Goal: Task Accomplishment & Management: Use online tool/utility

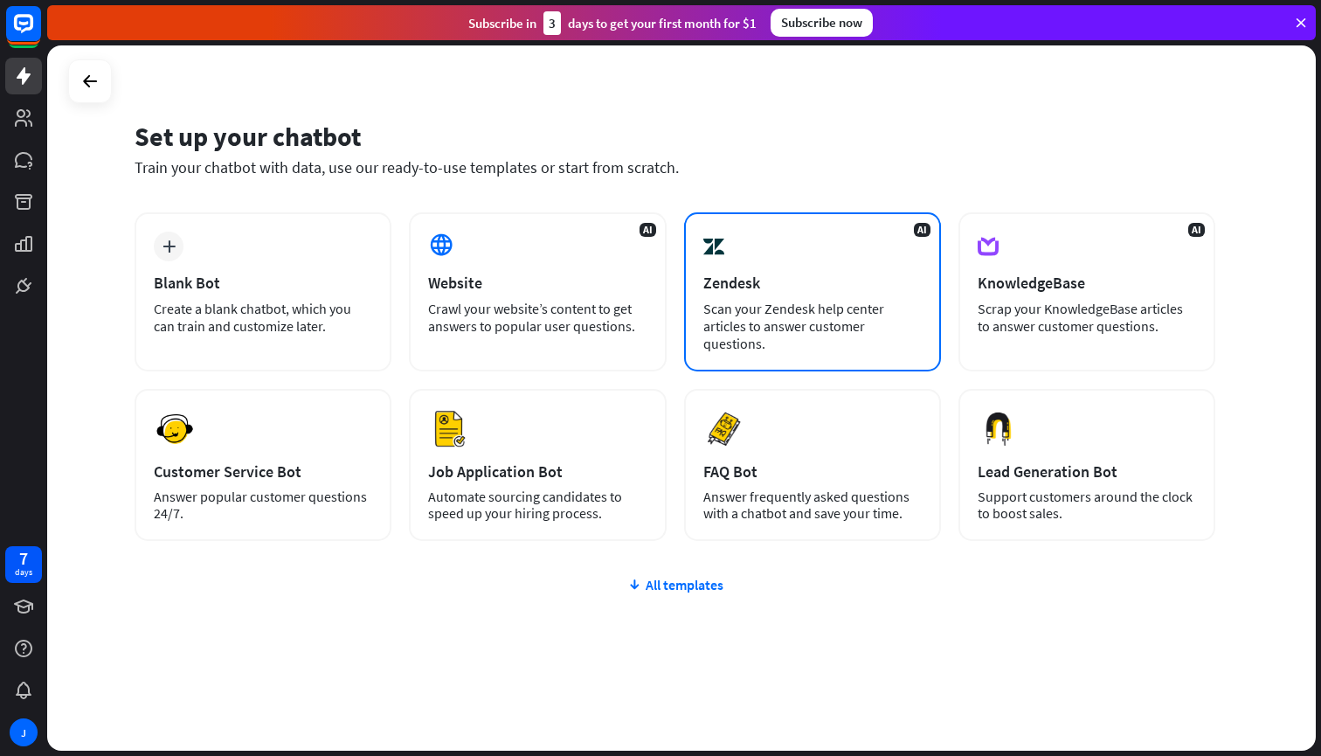
scroll to position [17, 0]
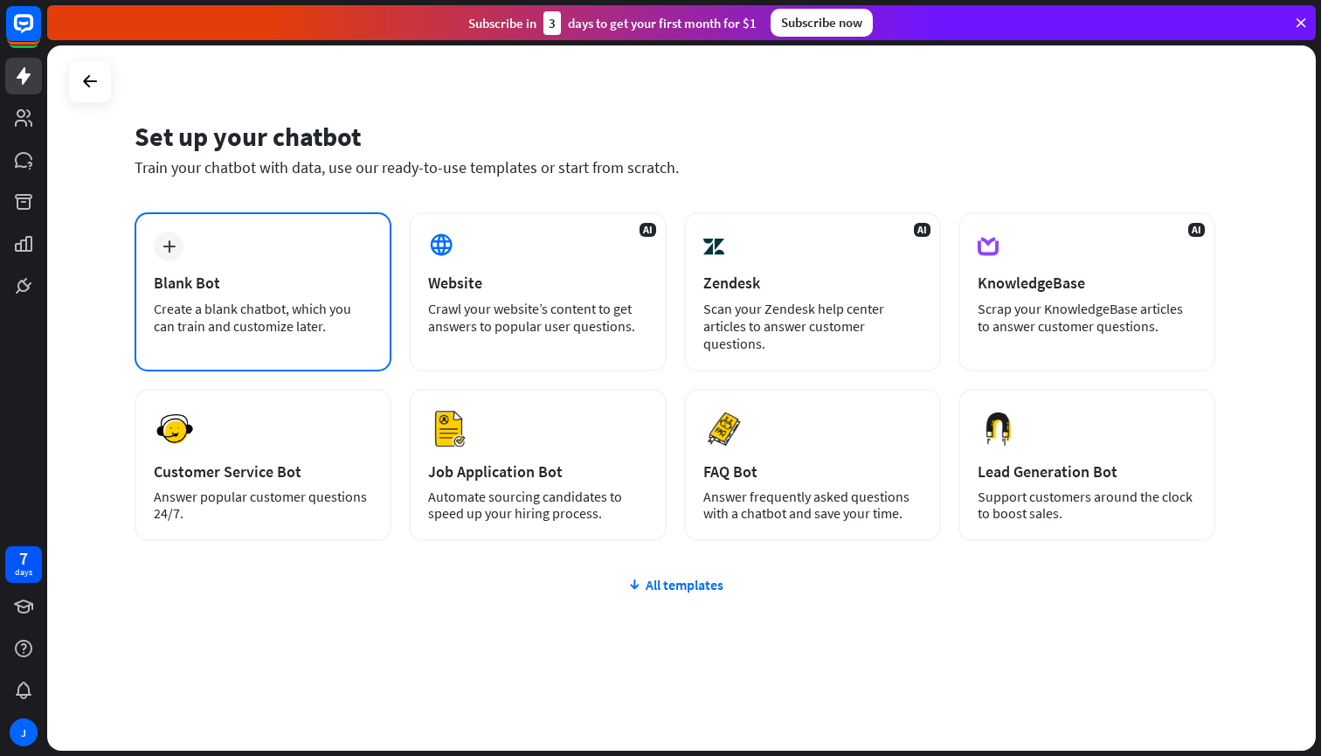
click at [228, 328] on div "Create a blank chatbot, which you can train and customize later." at bounding box center [263, 317] width 218 height 35
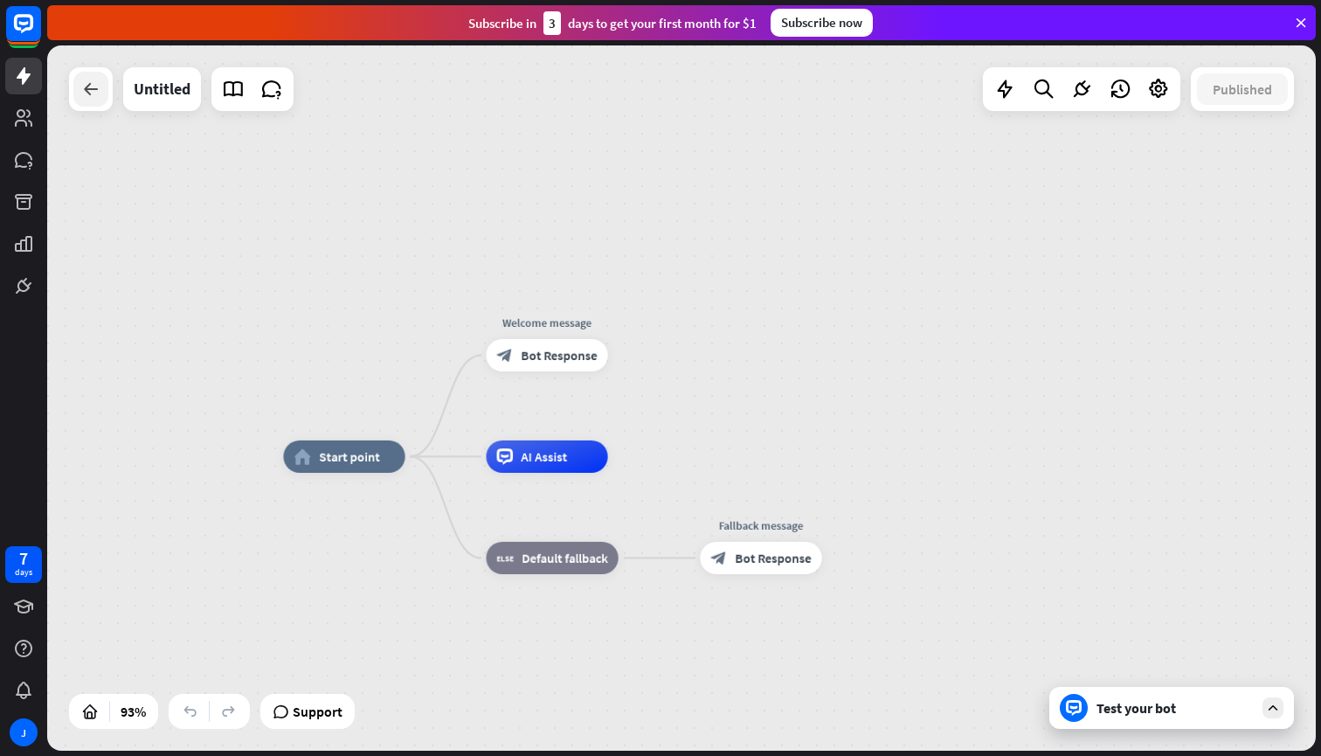
click at [88, 85] on icon at bounding box center [90, 89] width 21 height 21
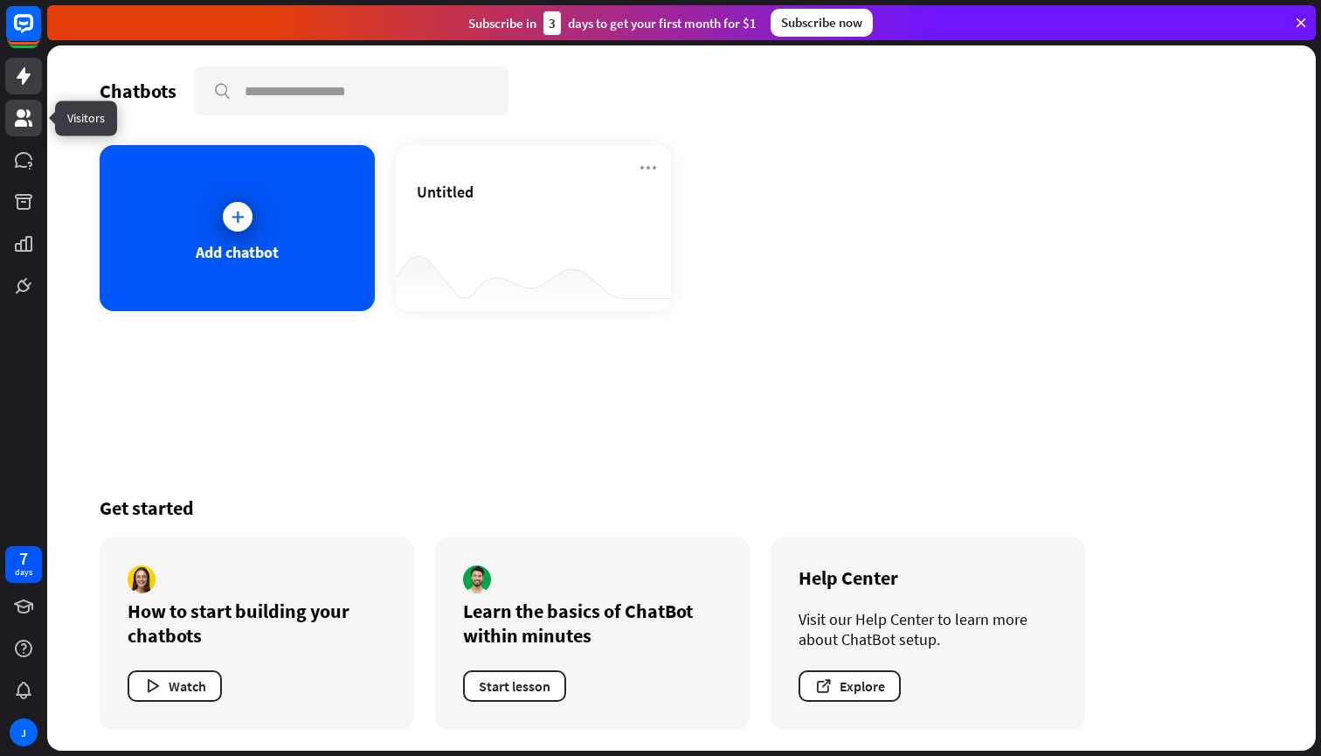
click at [26, 104] on link at bounding box center [23, 118] width 37 height 37
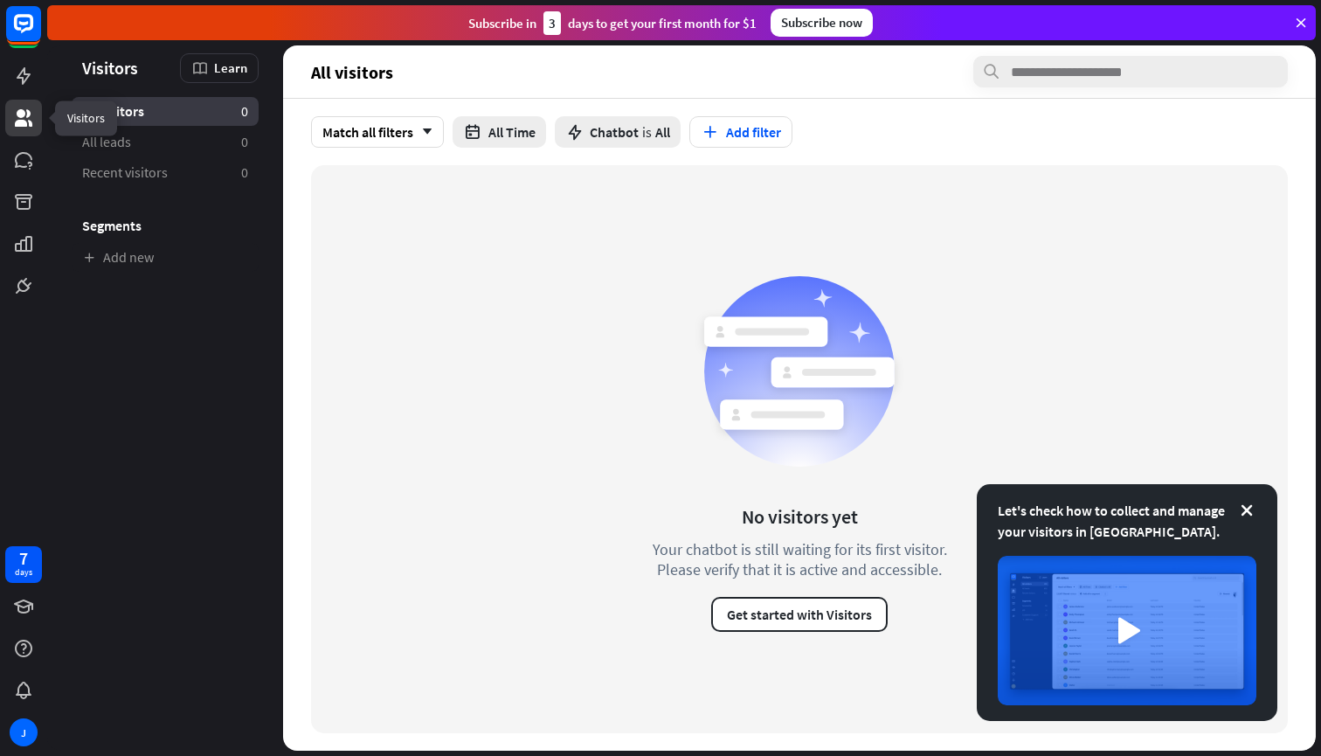
click at [17, 106] on link at bounding box center [23, 118] width 37 height 37
click at [19, 68] on icon at bounding box center [23, 76] width 21 height 21
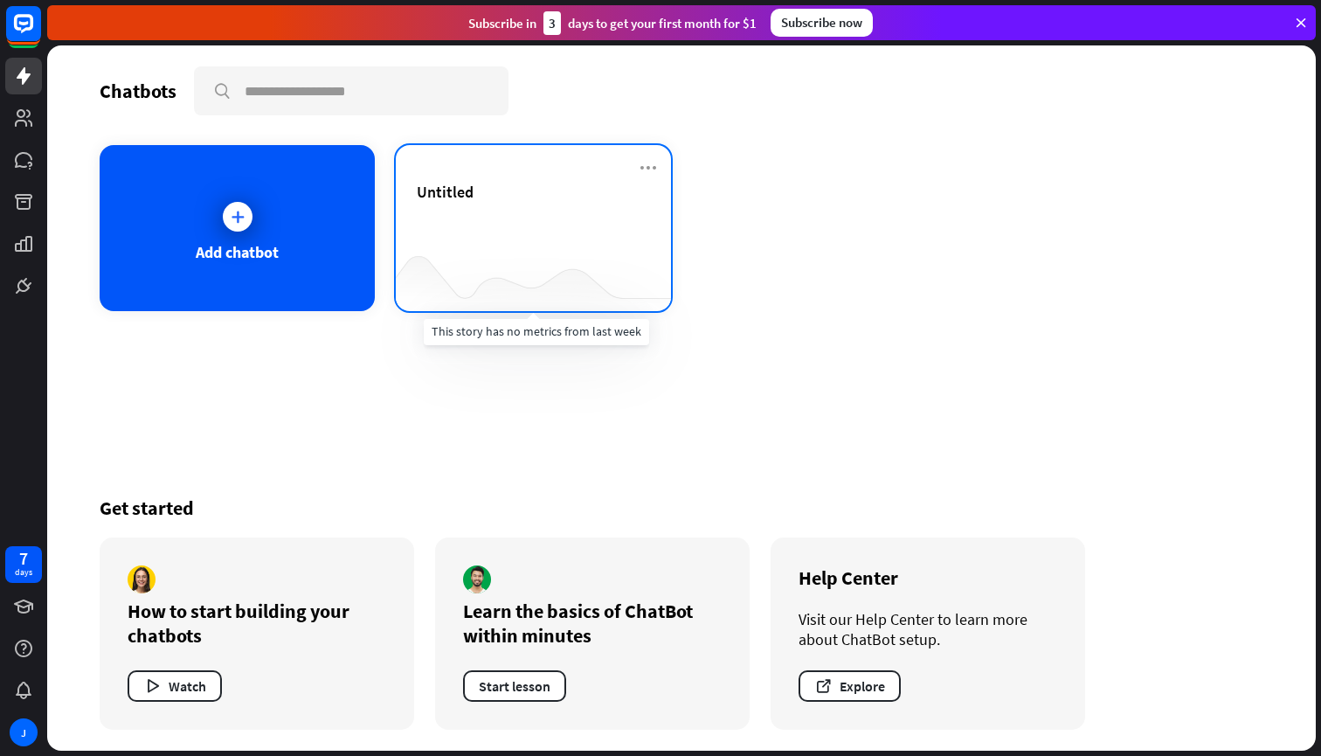
click at [481, 244] on div at bounding box center [533, 276] width 275 height 67
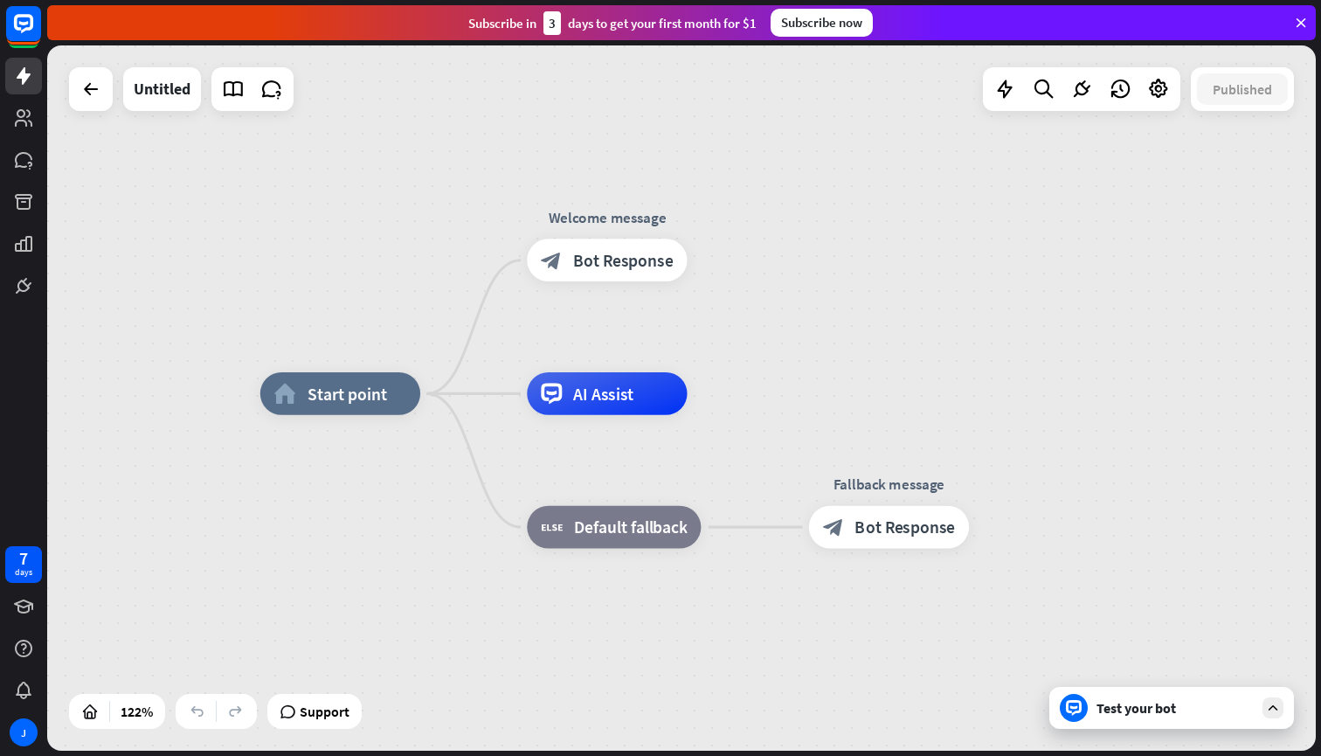
click at [1302, 23] on icon at bounding box center [1301, 23] width 16 height 16
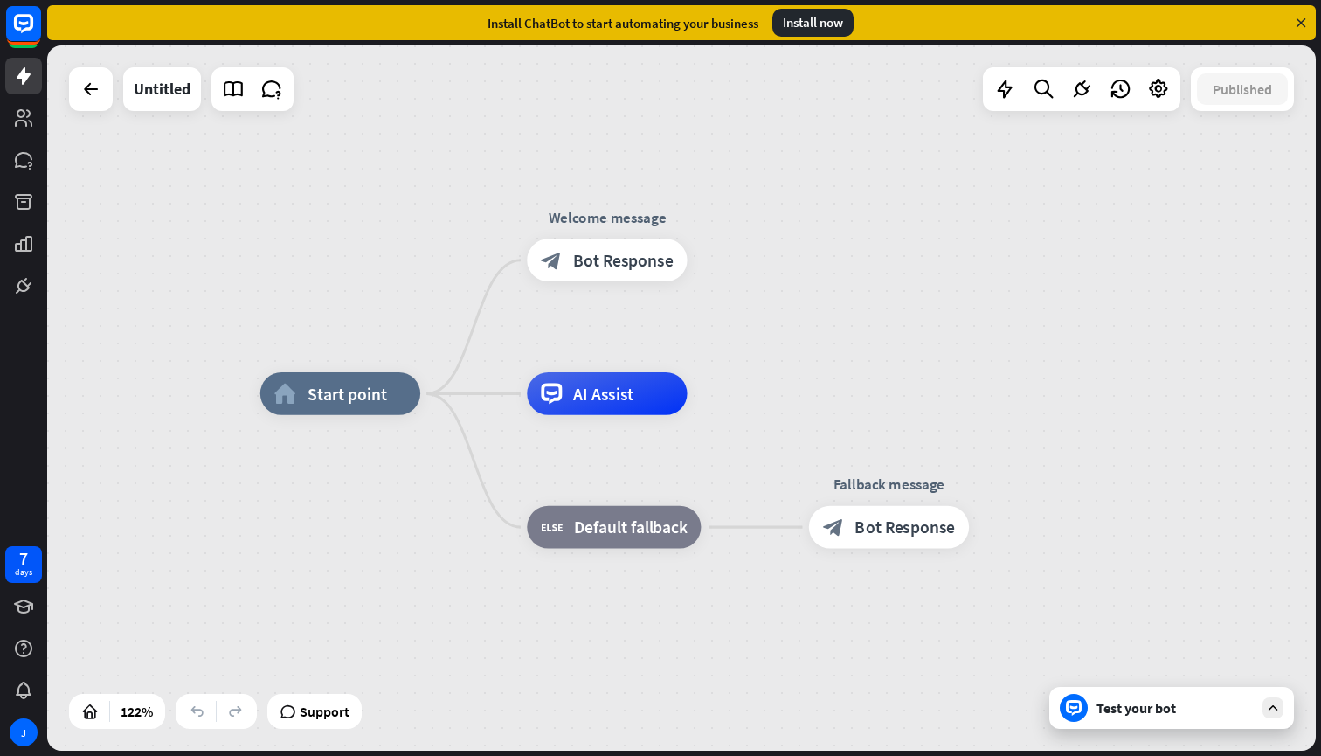
click at [781, 159] on div "home_2 Start point Welcome message block_bot_response Bot Response AI Assist bl…" at bounding box center [681, 397] width 1269 height 705
click at [1306, 20] on icon at bounding box center [1301, 23] width 16 height 16
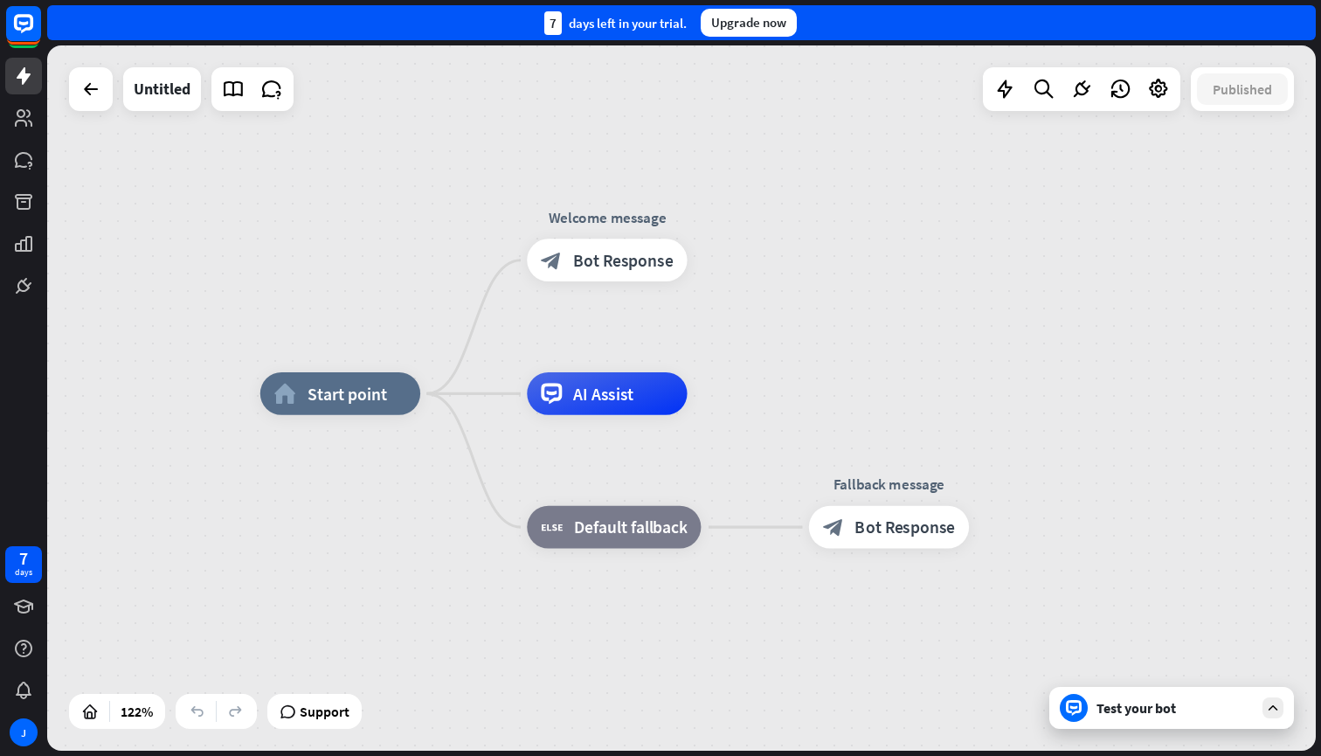
click at [1306, 20] on div "7 days left in your trial. Upgrade now" at bounding box center [681, 22] width 1269 height 35
click at [236, 94] on icon at bounding box center [233, 89] width 23 height 23
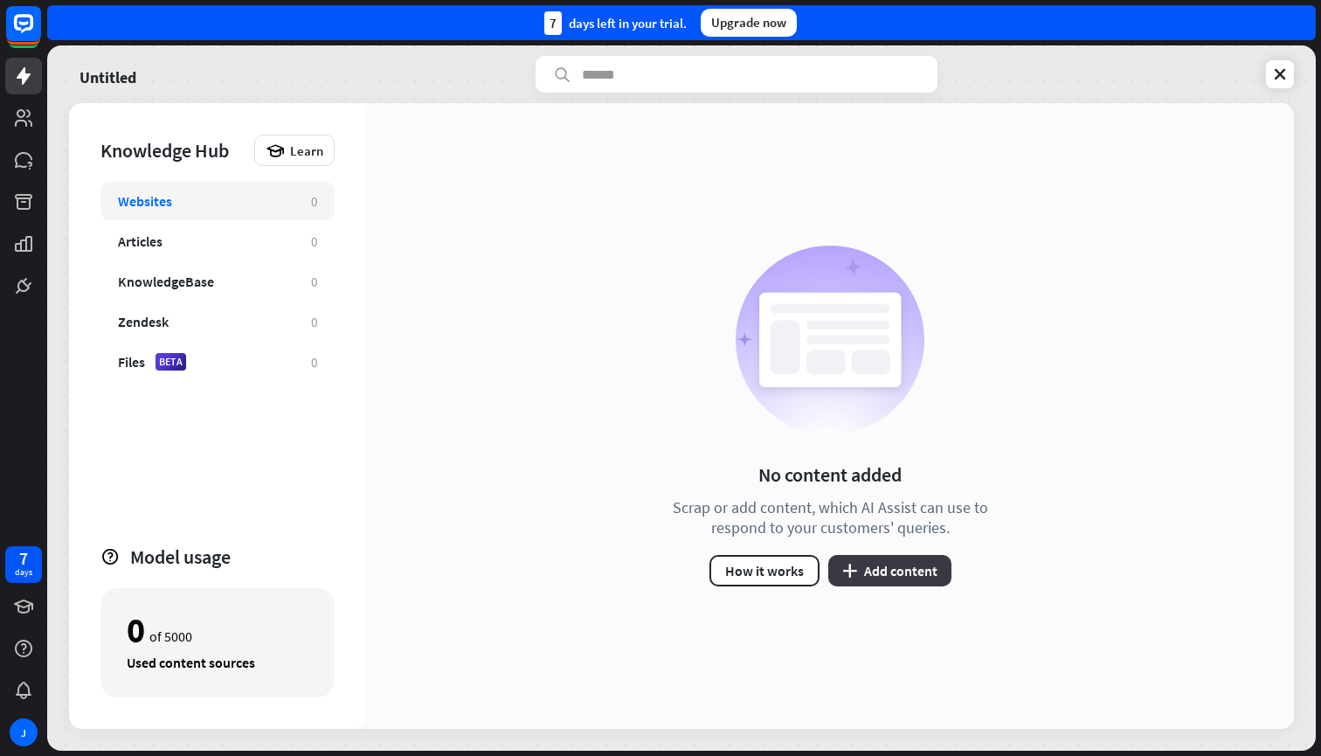
click at [858, 565] on button "plus Add content" at bounding box center [889, 570] width 123 height 31
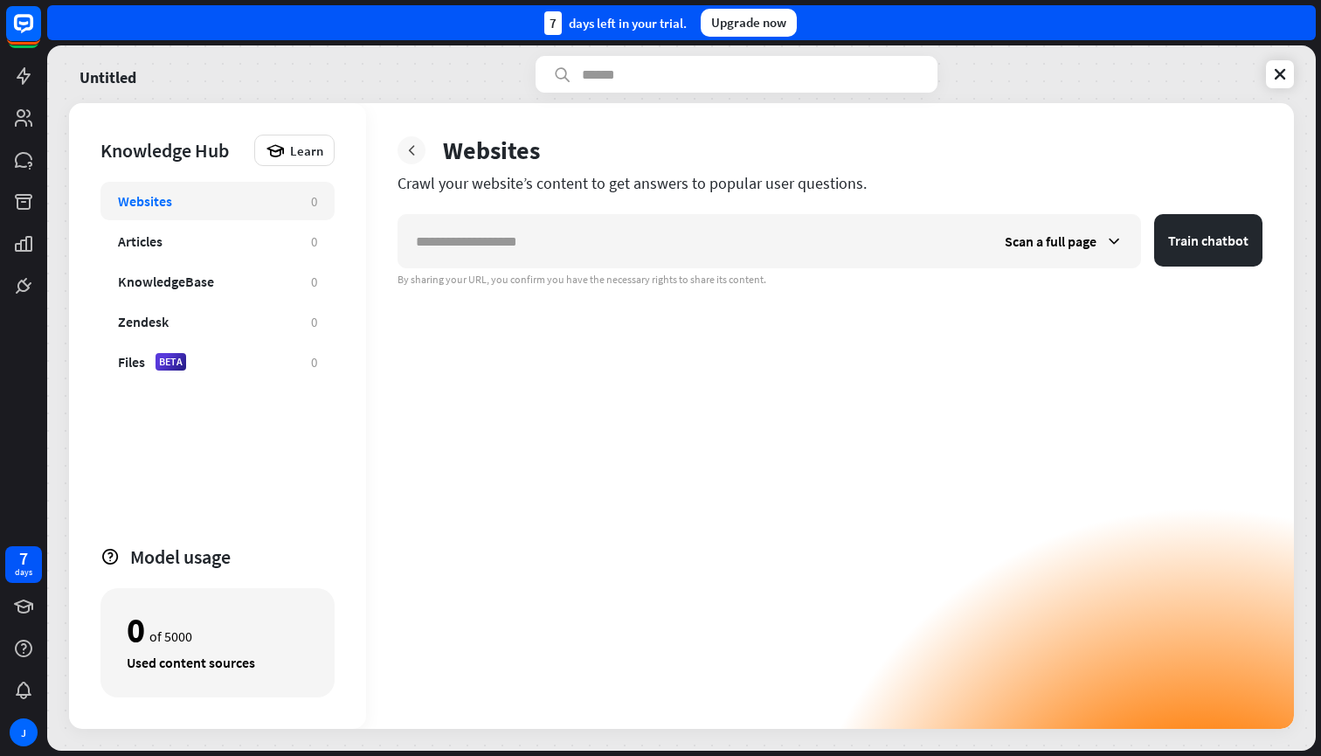
click at [417, 142] on icon at bounding box center [411, 150] width 17 height 17
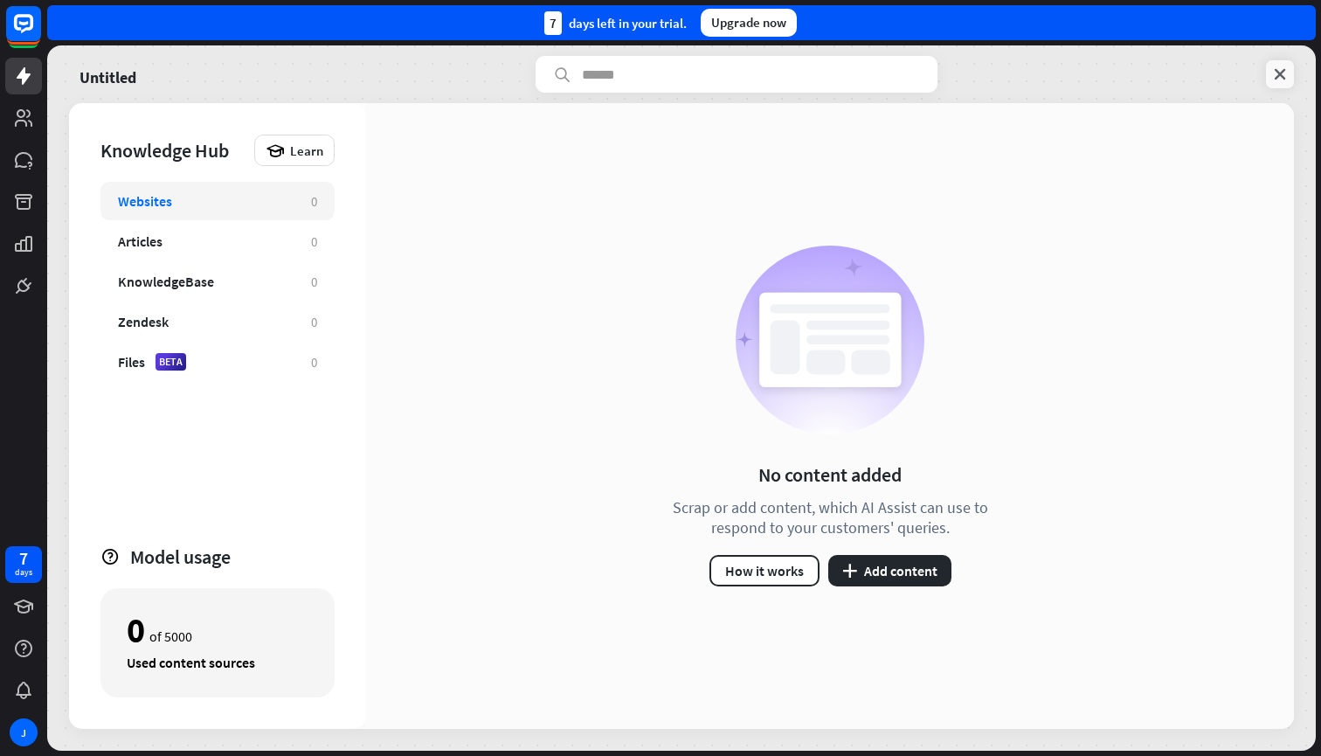
click at [1269, 69] on link at bounding box center [1280, 74] width 28 height 28
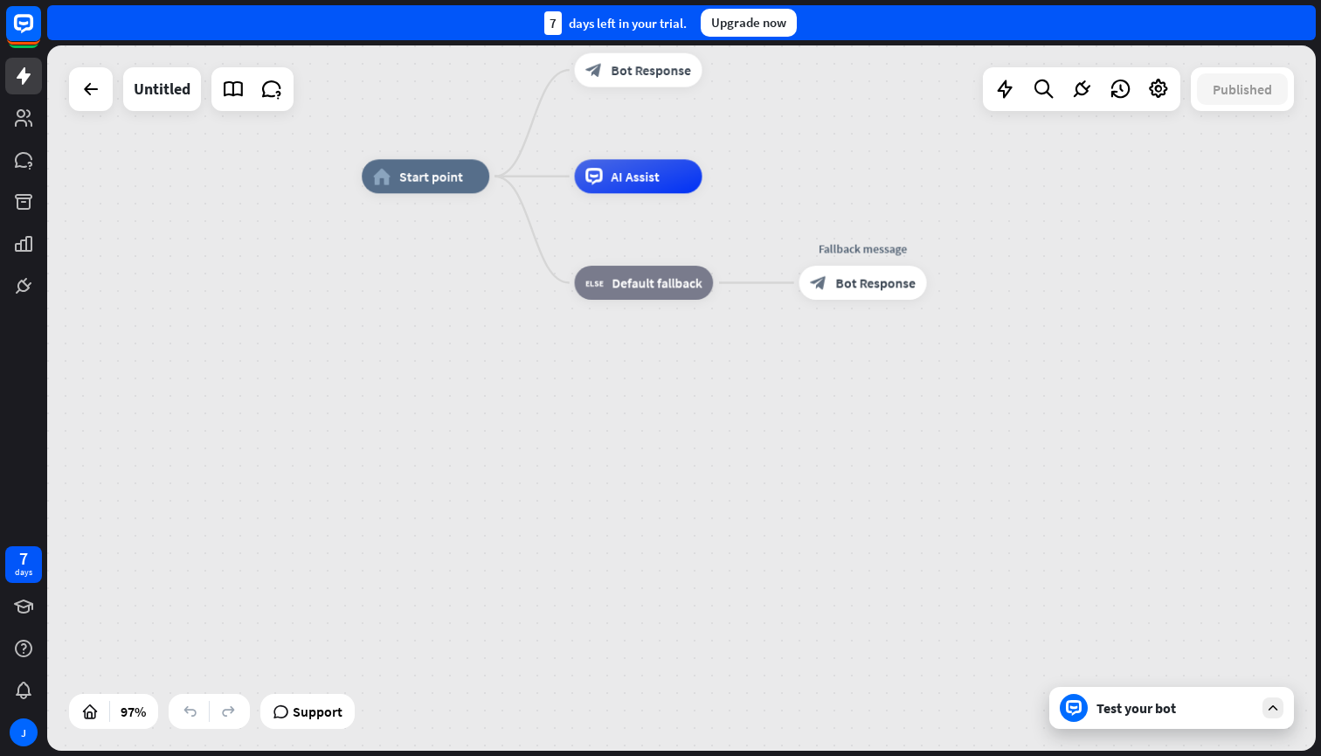
click at [1282, 710] on div at bounding box center [1272, 707] width 21 height 21
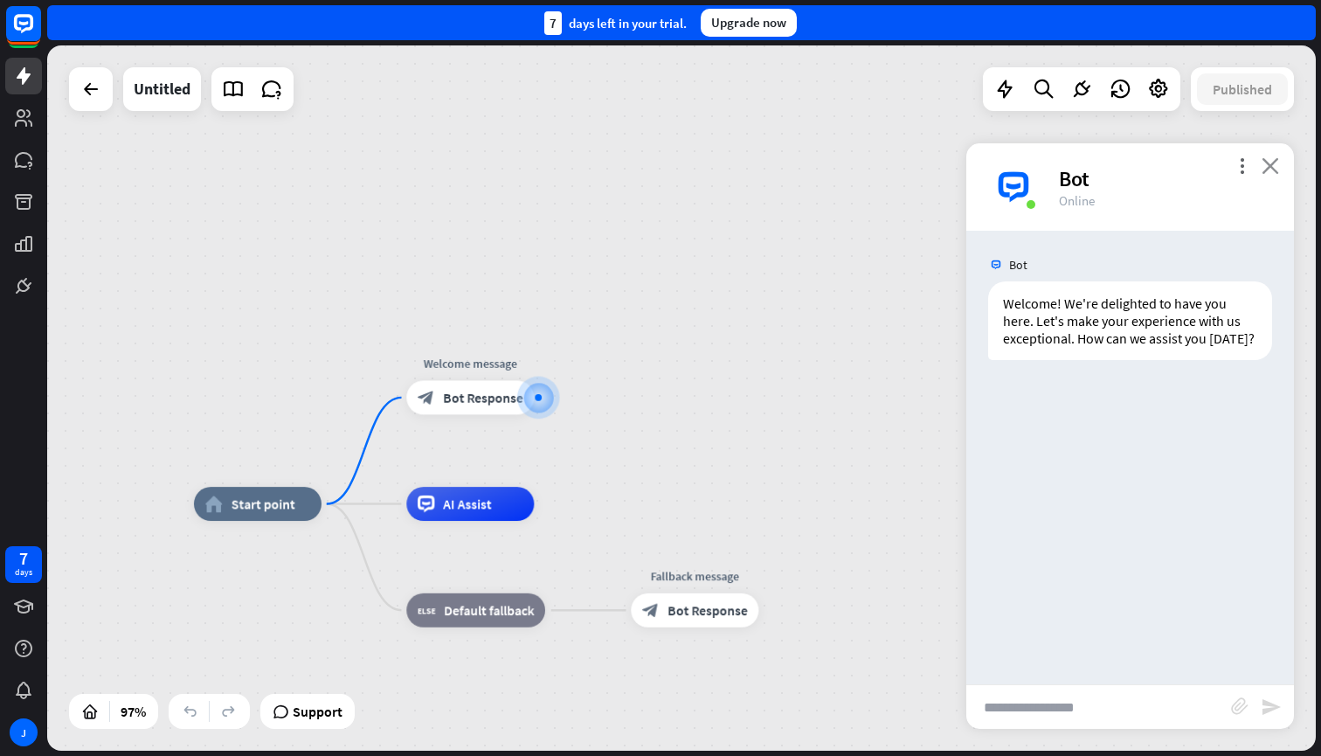
click at [1266, 162] on icon "close" at bounding box center [1270, 165] width 17 height 17
